Goal: Task Accomplishment & Management: Complete application form

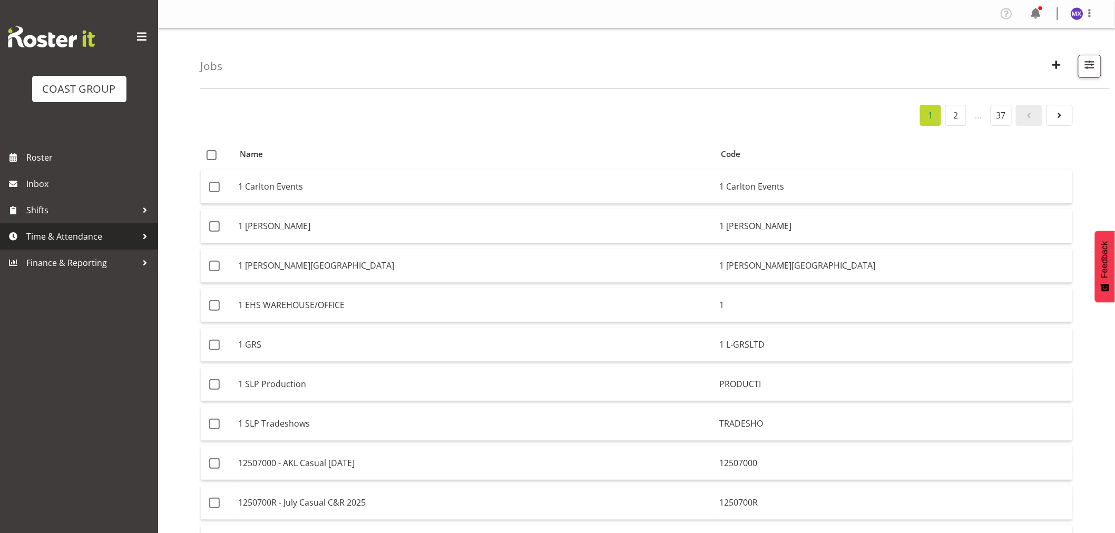
click at [61, 241] on span "Time & Attendance" at bounding box center [81, 237] width 111 height 16
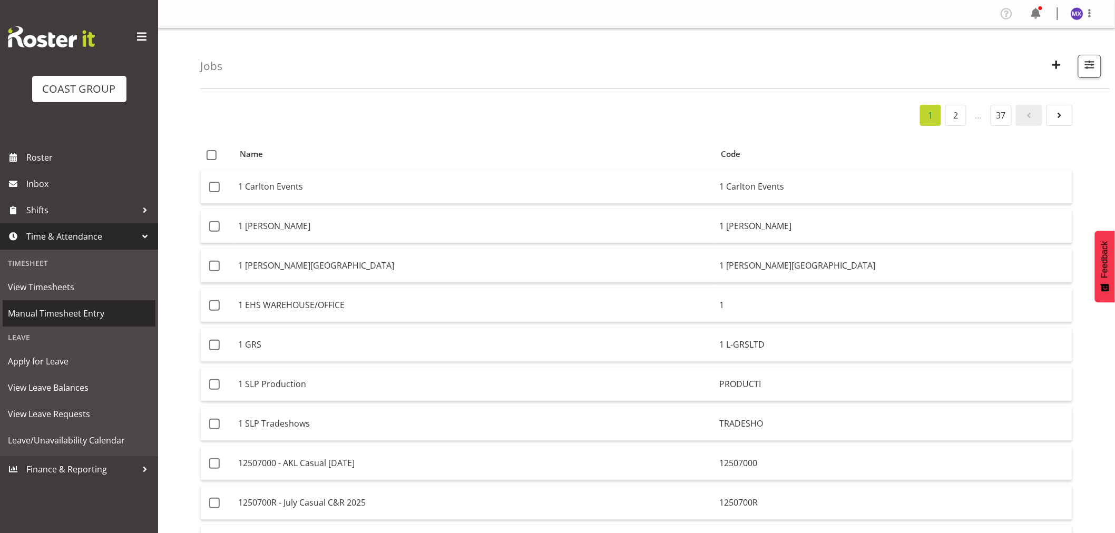
click at [56, 319] on span "Manual Timesheet Entry" at bounding box center [79, 314] width 142 height 16
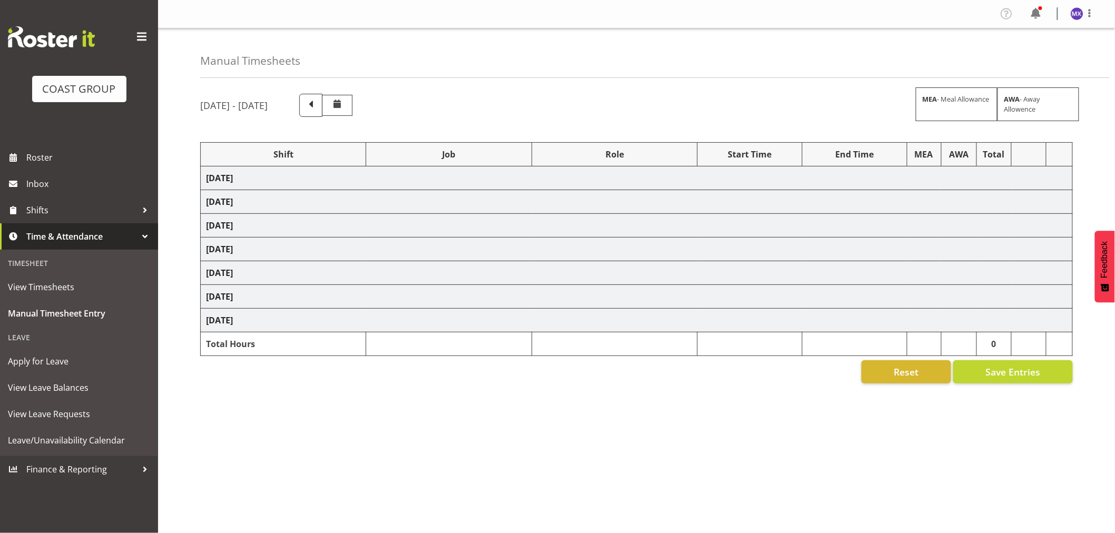
select select "69"
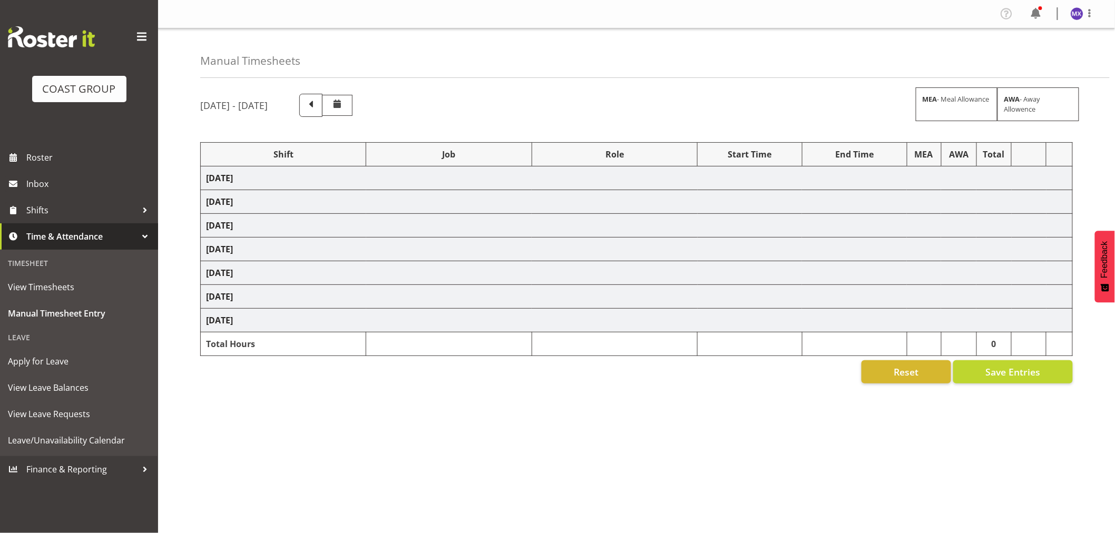
select select "69"
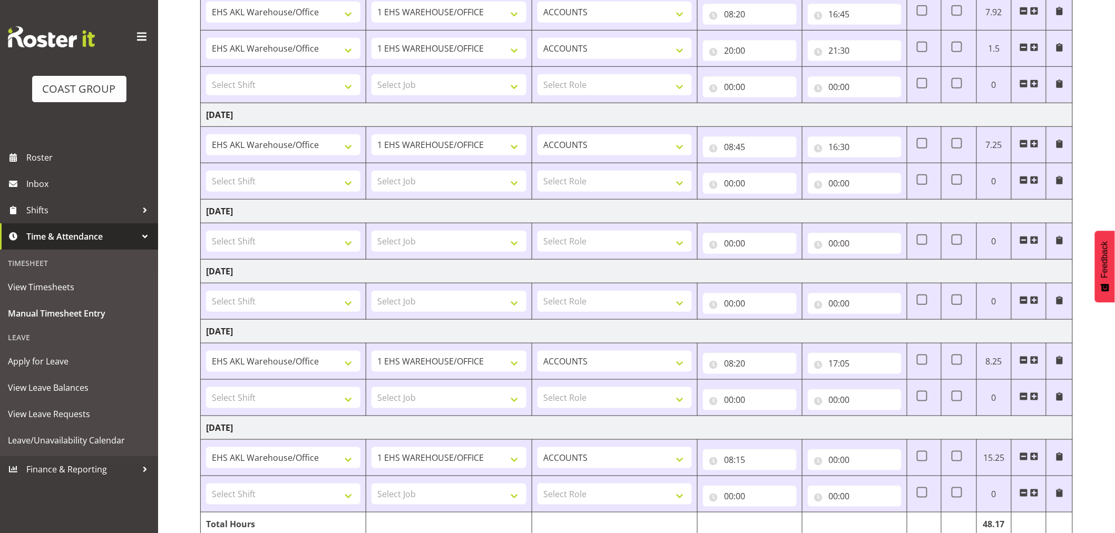
scroll to position [341, 0]
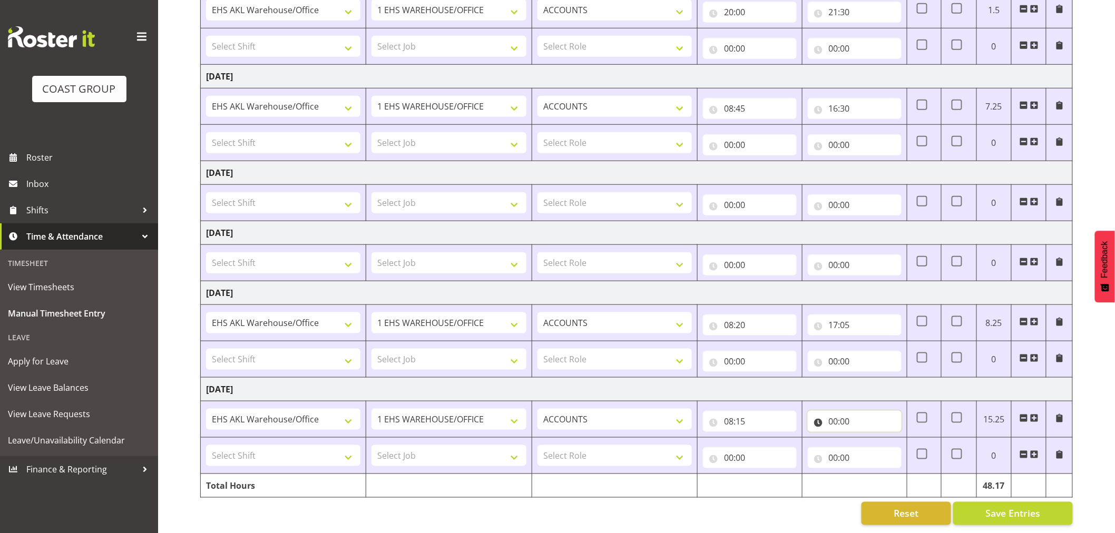
click at [874, 418] on input "00:00" at bounding box center [855, 421] width 94 height 21
click at [874, 446] on select "00 01 02 03 04 05 06 07 08 09 10 11 12 13 14 15 16 17 18 19 20 21 22 23" at bounding box center [880, 448] width 24 height 21
select select "17"
click at [868, 438] on select "00 01 02 03 04 05 06 07 08 09 10 11 12 13 14 15 16 17 18 19 20 21 22 23" at bounding box center [880, 448] width 24 height 21
type input "17:00"
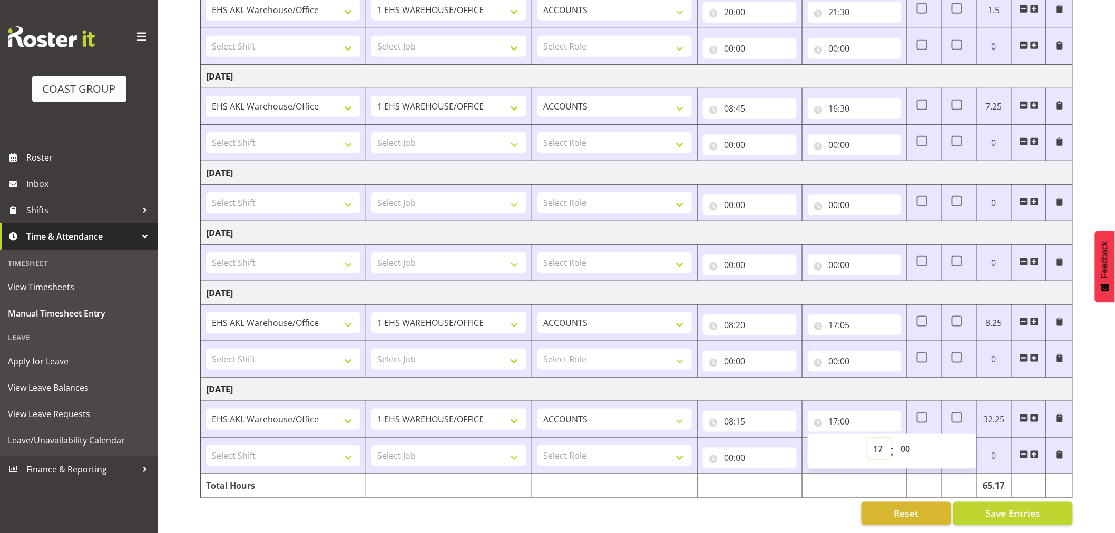
click at [884, 445] on select "00 01 02 03 04 05 06 07 08 09 10 11 12 13 14 15 16 17 18 19 20 21 22 23" at bounding box center [880, 448] width 24 height 21
select select "16"
click at [868, 438] on select "00 01 02 03 04 05 06 07 08 09 10 11 12 13 14 15 16 17 18 19 20 21 22 23" at bounding box center [880, 448] width 24 height 21
type input "16:00"
click at [913, 438] on select "00 01 02 03 04 05 06 07 08 09 10 11 12 13 14 15 16 17 18 19 20 21 22 23 24 25 2…" at bounding box center [907, 448] width 24 height 21
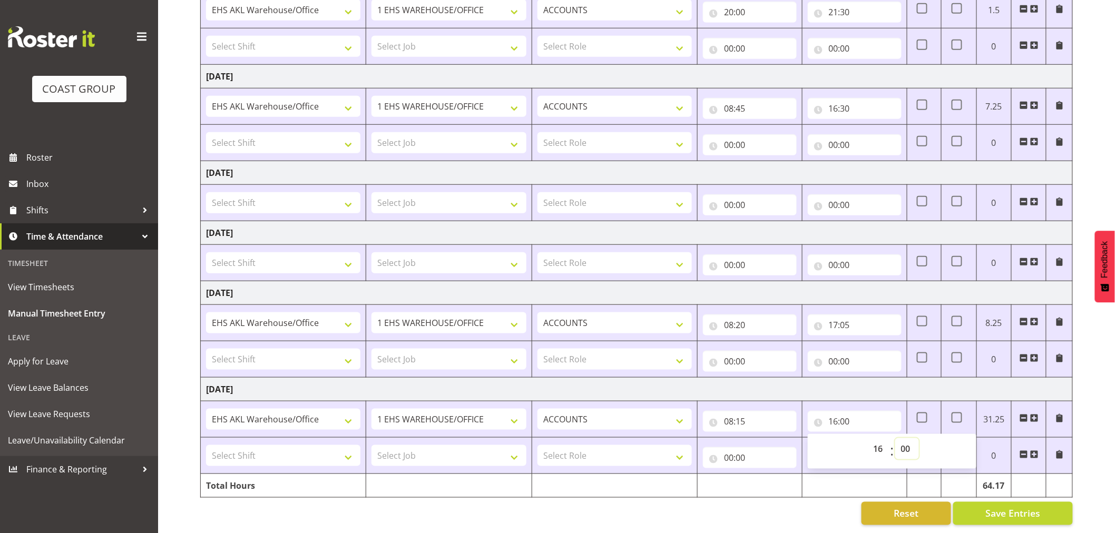
select select "45"
click at [895, 438] on select "00 01 02 03 04 05 06 07 08 09 10 11 12 13 14 15 16 17 18 19 20 21 22 23 24 25 2…" at bounding box center [907, 448] width 24 height 21
type input "16:45"
click at [1002, 502] on button "Save Entries" at bounding box center [1013, 513] width 120 height 23
click at [772, 507] on div "Reset Save Entries" at bounding box center [636, 513] width 873 height 23
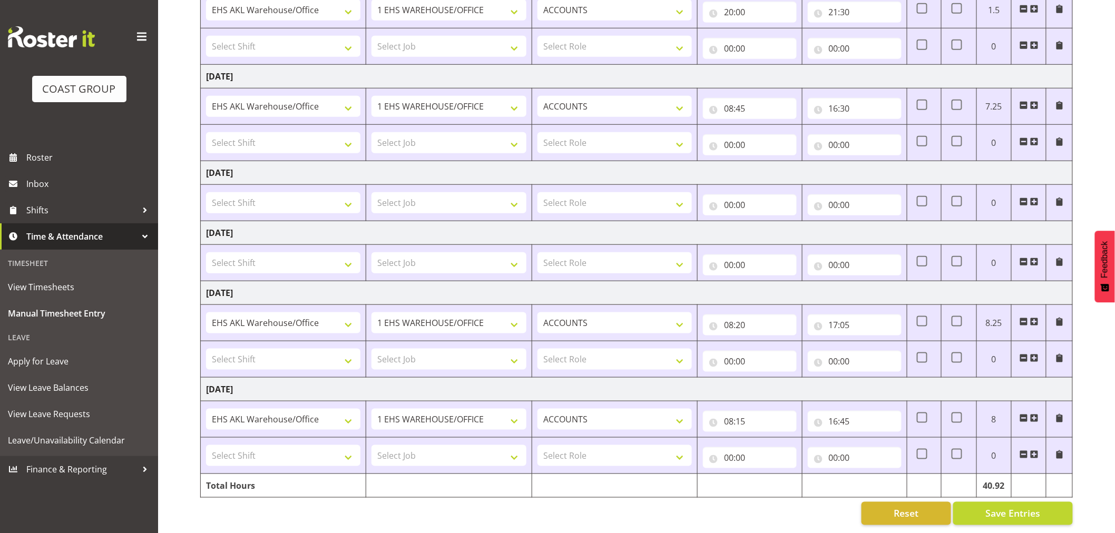
click at [546, 486] on td at bounding box center [614, 486] width 165 height 24
click at [547, 481] on td at bounding box center [614, 486] width 165 height 24
click at [566, 510] on div "Reset Save Entries" at bounding box center [636, 513] width 873 height 23
click at [480, 486] on td at bounding box center [448, 486] width 165 height 24
click at [330, 480] on td "Total Hours" at bounding box center [283, 486] width 165 height 24
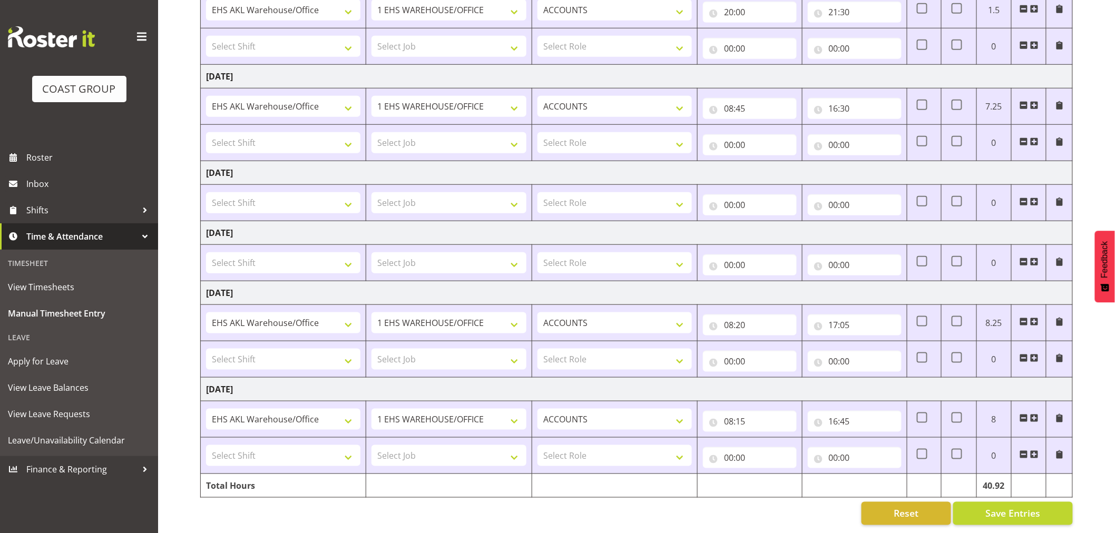
click at [422, 502] on div "Reset Save Entries" at bounding box center [636, 513] width 873 height 23
click at [1000, 507] on span "Save Entries" at bounding box center [1013, 514] width 55 height 14
click at [403, 506] on div "Reset Save Entries" at bounding box center [636, 513] width 873 height 23
